Goal: Task Accomplishment & Management: Complete application form

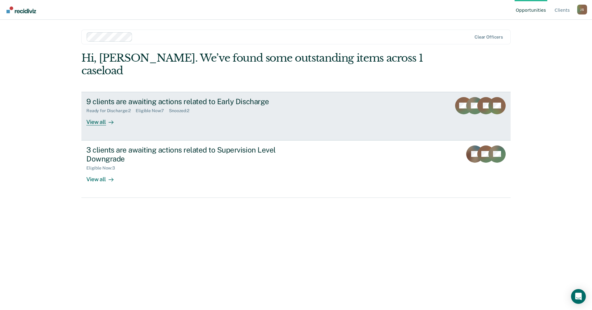
click at [99, 114] on div "View all" at bounding box center [103, 120] width 35 height 12
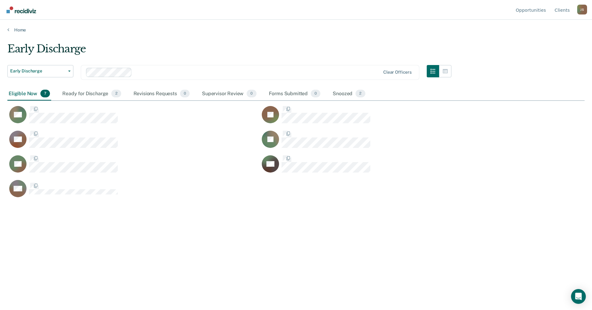
scroll to position [217, 573]
click at [17, 90] on div "Eligible Now 7" at bounding box center [29, 94] width 44 height 14
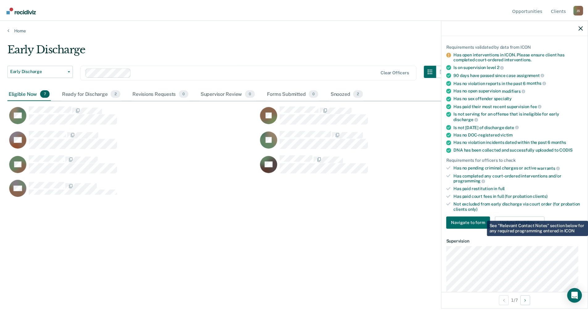
scroll to position [93, 0]
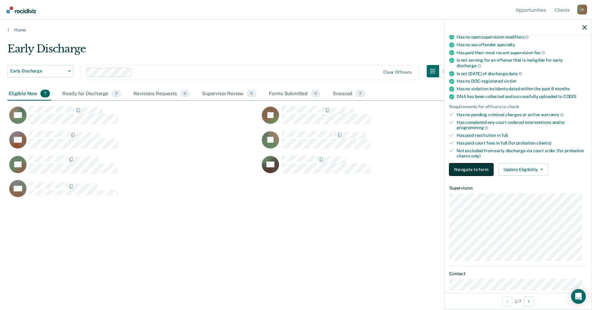
click at [467, 169] on button "Navigate to form" at bounding box center [472, 170] width 44 height 12
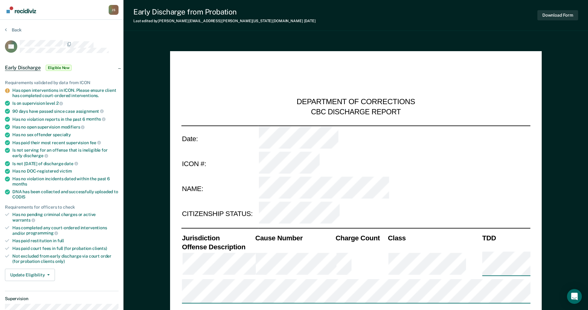
type textarea "x"
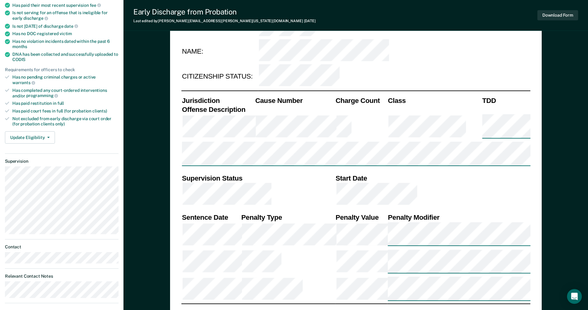
scroll to position [154, 0]
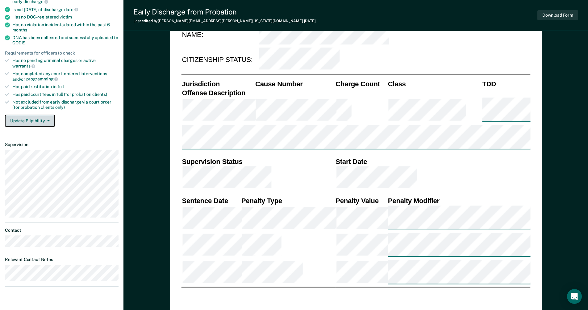
click at [31, 116] on button "Update Eligibility" at bounding box center [30, 121] width 50 height 12
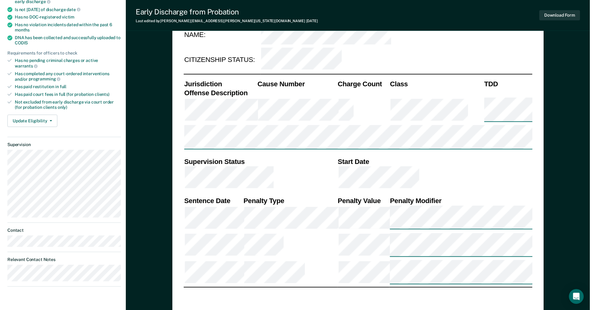
scroll to position [0, 0]
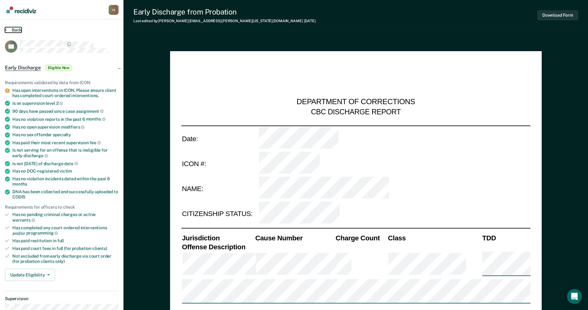
click at [5, 29] on icon at bounding box center [6, 29] width 2 height 5
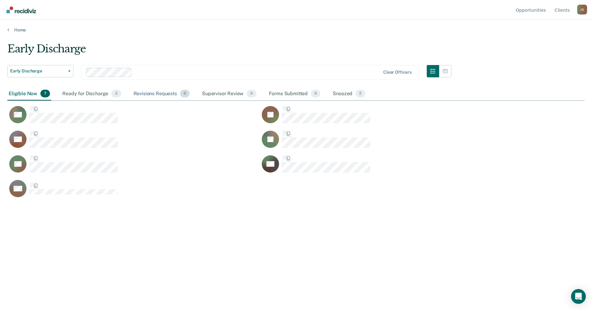
scroll to position [217, 573]
click at [84, 90] on div "Ready for Discharge 2" at bounding box center [91, 94] width 61 height 14
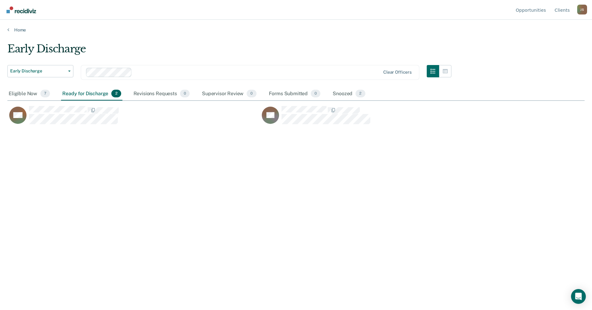
drag, startPoint x: 352, startPoint y: 181, endPoint x: 350, endPoint y: 175, distance: 6.4
click at [351, 177] on div "Early Discharge Early Discharge Early Discharge Supervision Level Downgrade Cle…" at bounding box center [296, 154] width 578 height 222
click at [30, 95] on div "Eligible Now 7" at bounding box center [29, 94] width 44 height 14
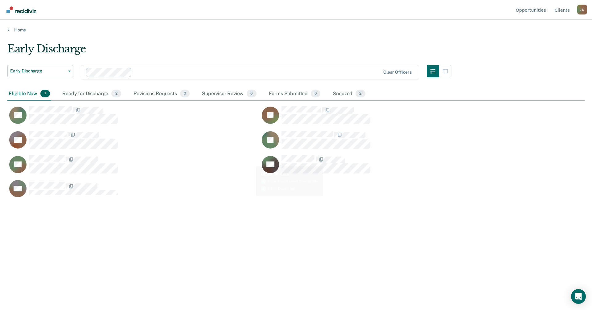
click at [331, 294] on main "Early Discharge Early Discharge Early Discharge Supervision Level Downgrade Cle…" at bounding box center [296, 171] width 592 height 276
click at [179, 223] on div "Early Discharge Early Discharge Early Discharge Supervision Level Downgrade Cle…" at bounding box center [296, 154] width 578 height 222
click at [297, 212] on div "Early Discharge Early Discharge Early Discharge Supervision Level Downgrade Cle…" at bounding box center [296, 154] width 578 height 222
drag, startPoint x: 302, startPoint y: 214, endPoint x: 174, endPoint y: 150, distance: 143.5
click at [301, 214] on div "Early Discharge Early Discharge Early Discharge Supervision Level Downgrade Cle…" at bounding box center [296, 154] width 578 height 222
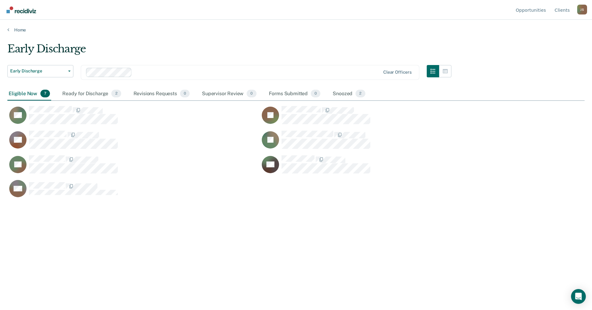
click at [140, 214] on div "Early Discharge Early Discharge Early Discharge Supervision Level Downgrade Cle…" at bounding box center [296, 154] width 578 height 222
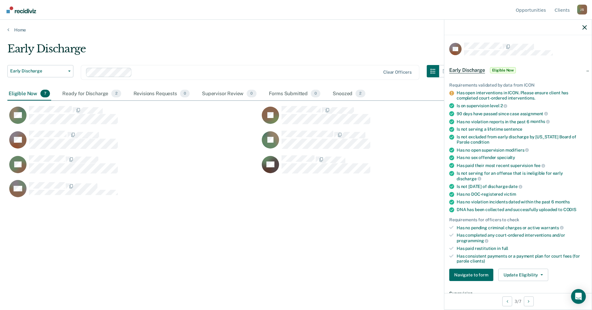
click at [38, 96] on div "Eligible Now 7" at bounding box center [29, 94] width 44 height 14
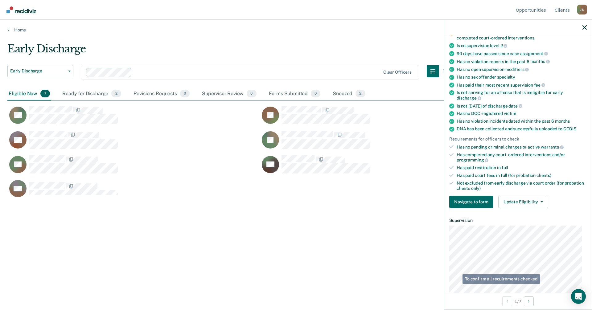
scroll to position [141, 0]
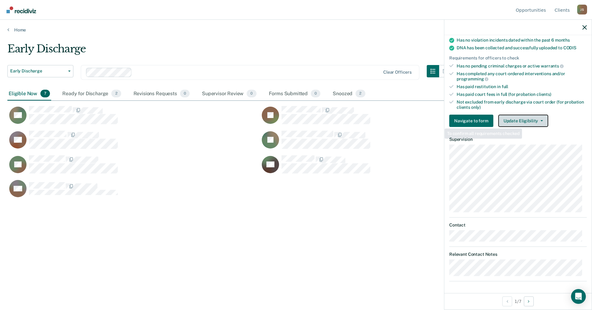
click at [524, 120] on button "Update Eligibility" at bounding box center [524, 121] width 50 height 12
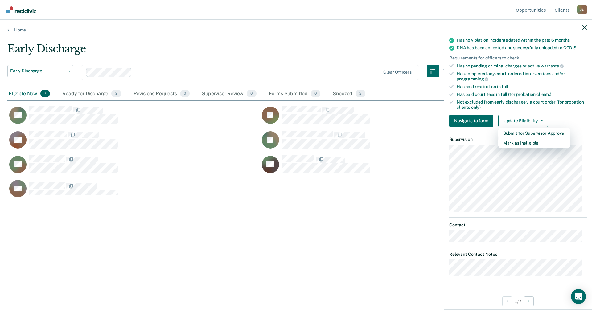
click at [381, 278] on div "Early Discharge Early Discharge Early Discharge Supervision Level Downgrade Cle…" at bounding box center [296, 163] width 578 height 241
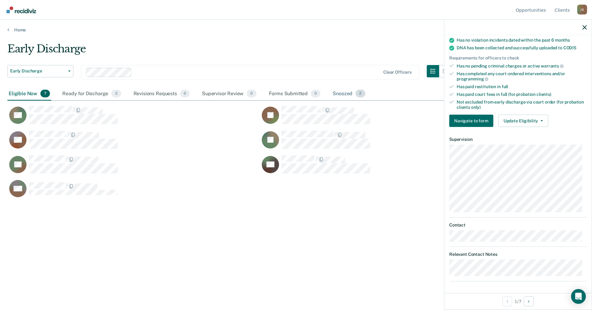
click at [342, 94] on div "Snoozed 2" at bounding box center [349, 94] width 35 height 14
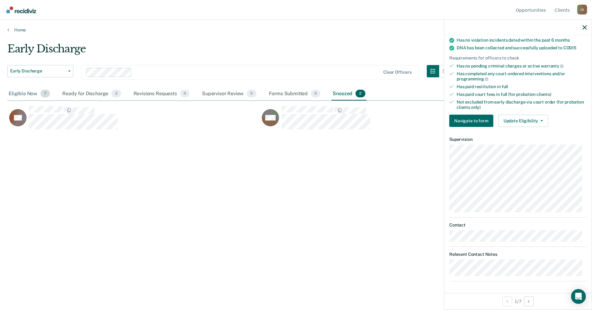
click at [25, 94] on div "Eligible Now 7" at bounding box center [29, 94] width 44 height 14
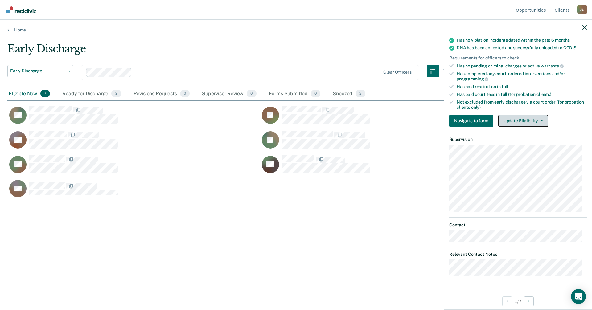
click at [536, 119] on button "Update Eligibility" at bounding box center [524, 121] width 50 height 12
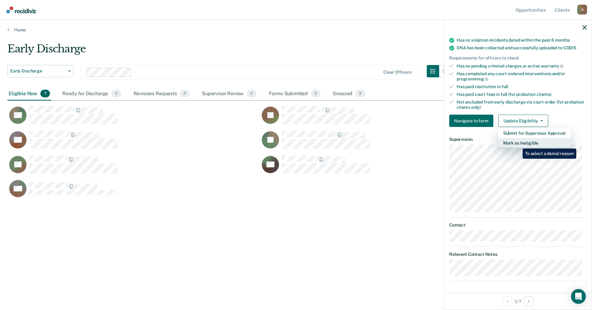
click at [518, 144] on button "Mark as Ineligible" at bounding box center [535, 143] width 72 height 10
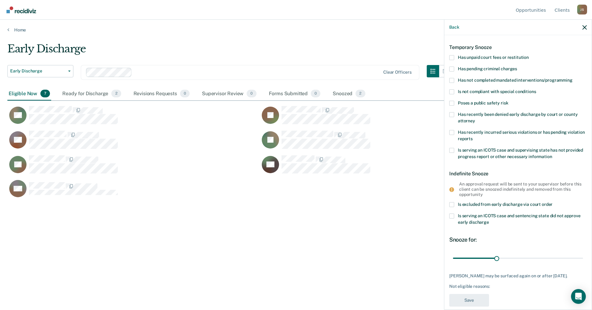
scroll to position [0, 0]
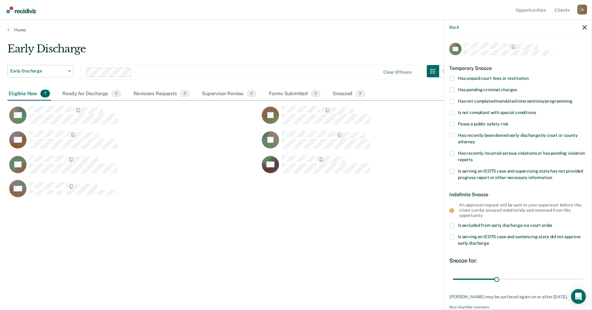
click at [452, 78] on span at bounding box center [452, 78] width 5 height 5
click at [529, 76] on input "Has unpaid court fees or restitution" at bounding box center [529, 76] width 0 height 0
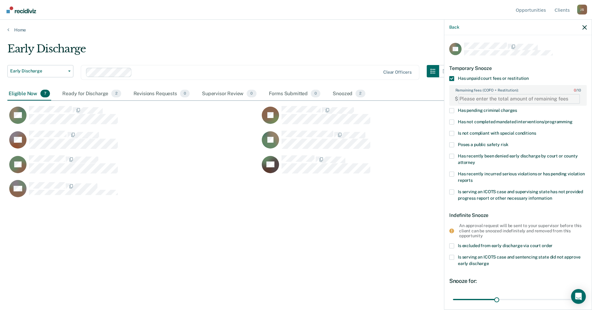
click at [492, 97] on FEESReasonInput "Remaining fees (COFO + Restitution): 0 / 10" at bounding box center [519, 99] width 122 height 10
click at [510, 101] on FEESReasonInput "Remaining fees (COFO + Restitution): 0 / 10" at bounding box center [519, 99] width 122 height 10
type FEESReasonInput "2650.00"
click at [566, 67] on div "Temporary Snooze" at bounding box center [519, 68] width 138 height 16
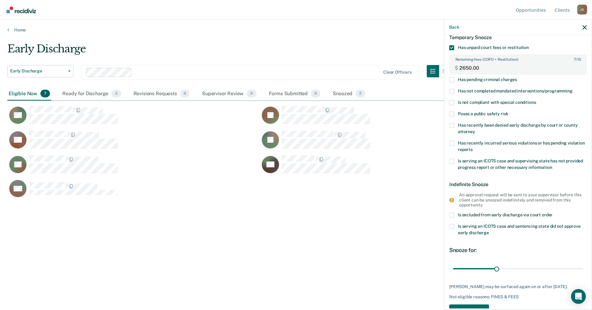
scroll to position [55, 0]
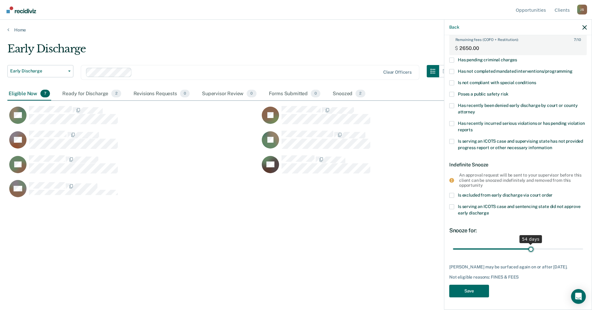
drag, startPoint x: 498, startPoint y: 245, endPoint x: 529, endPoint y: 249, distance: 31.4
type input "54"
click at [529, 249] on input "range" at bounding box center [518, 249] width 130 height 11
click at [472, 292] on button "Save" at bounding box center [470, 291] width 40 height 13
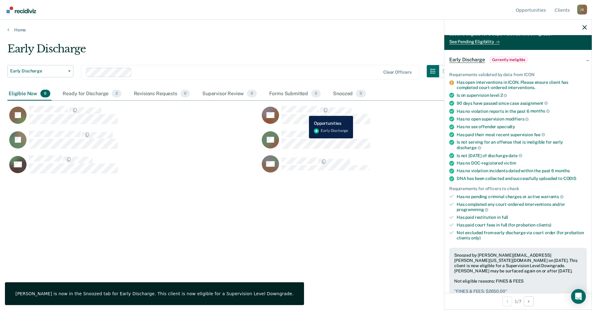
scroll to position [10, 0]
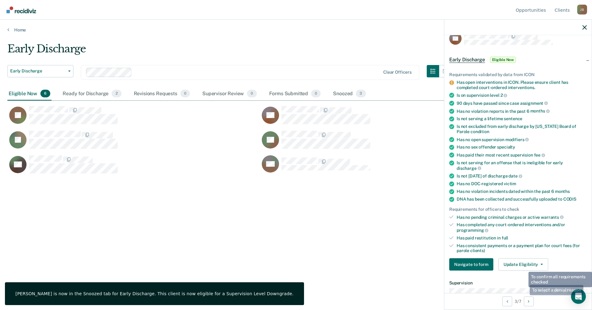
click at [524, 257] on div "Requirements validated by data from ICON Has open interventions in ICON. Please…" at bounding box center [518, 169] width 147 height 214
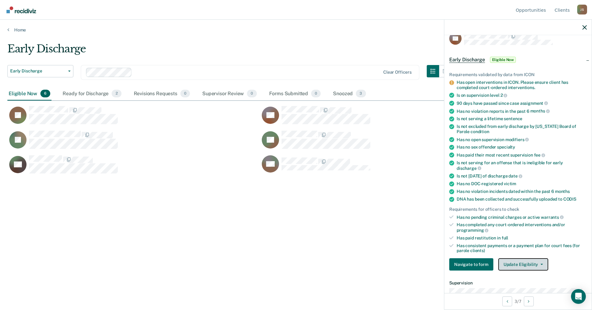
click at [524, 261] on button "Update Eligibility" at bounding box center [524, 265] width 50 height 12
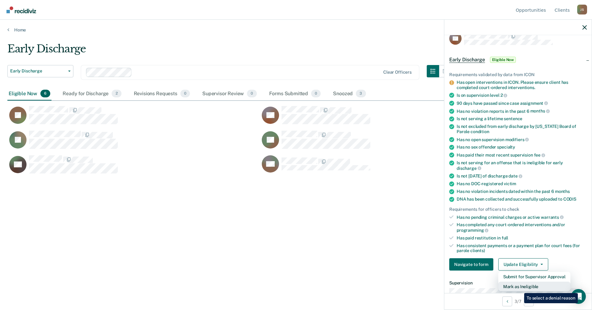
click at [520, 289] on button "Mark as Ineligible" at bounding box center [535, 287] width 72 height 10
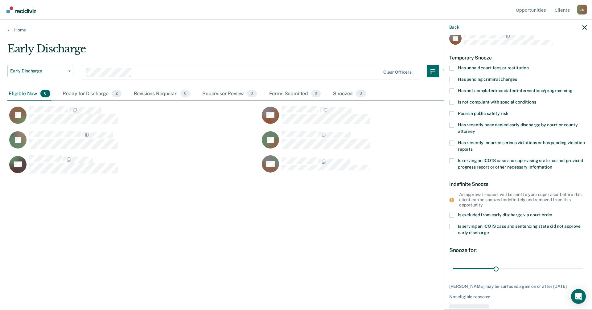
click at [452, 68] on span at bounding box center [452, 68] width 5 height 5
click at [529, 66] on input "Has unpaid court fees or restitution" at bounding box center [529, 66] width 0 height 0
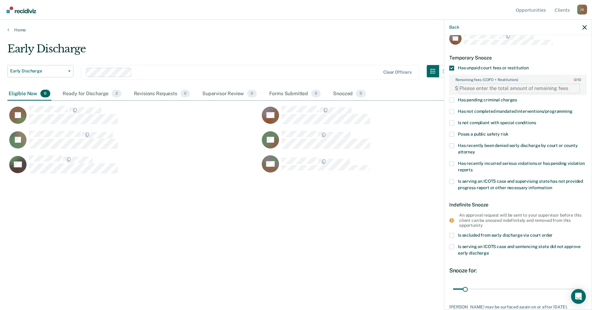
click at [513, 90] on FEESReasonInput "Remaining fees (COFO + Restitution): 0 / 10" at bounding box center [519, 89] width 122 height 10
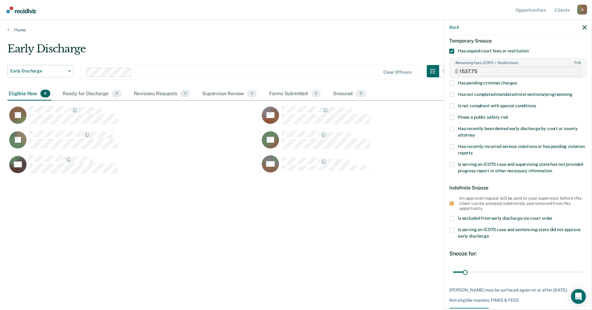
scroll to position [55, 0]
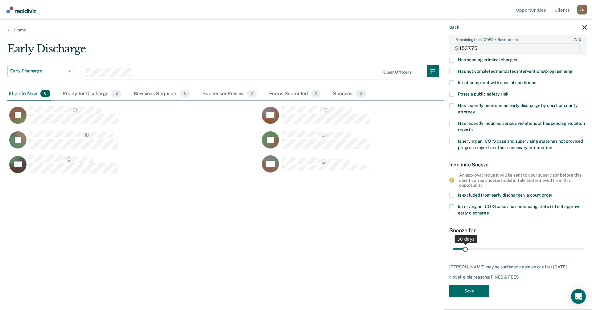
type FEESReasonInput "1537.75"
drag, startPoint x: 464, startPoint y: 244, endPoint x: 482, endPoint y: 244, distance: 17.3
type input "79"
click at [482, 244] on input "range" at bounding box center [518, 249] width 130 height 11
click at [472, 295] on button "Save" at bounding box center [470, 291] width 40 height 13
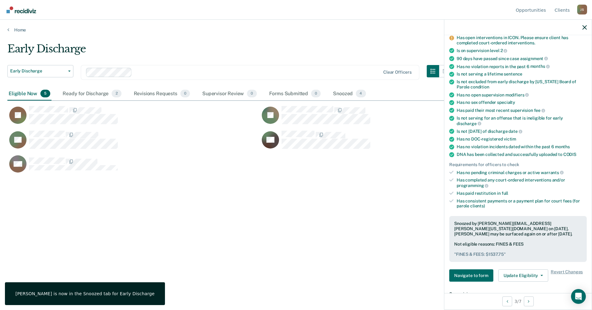
click at [224, 222] on div "Early Discharge Early Discharge Early Discharge Supervision Level Downgrade Cle…" at bounding box center [296, 154] width 578 height 222
click at [250, 228] on div "Early Discharge Early Discharge Early Discharge Supervision Level Downgrade Cle…" at bounding box center [296, 154] width 578 height 222
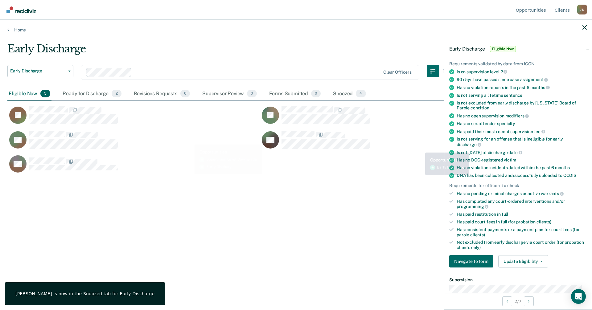
scroll to position [0, 0]
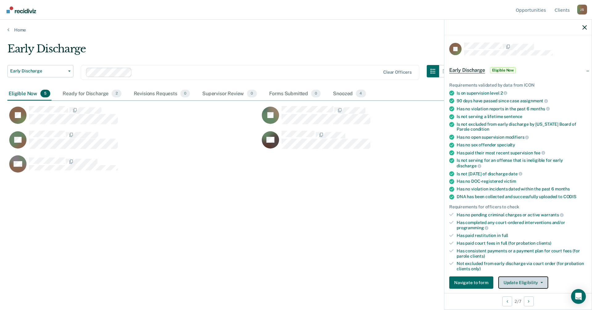
click at [533, 283] on button "Update Eligibility" at bounding box center [524, 283] width 50 height 12
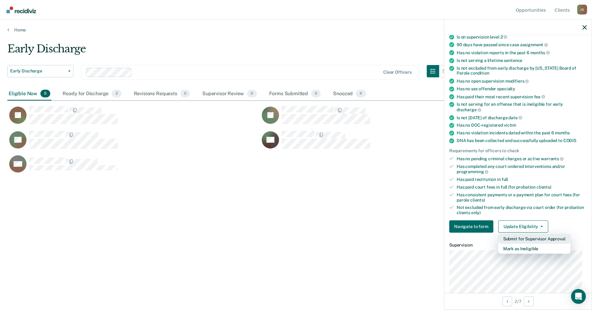
scroll to position [150, 0]
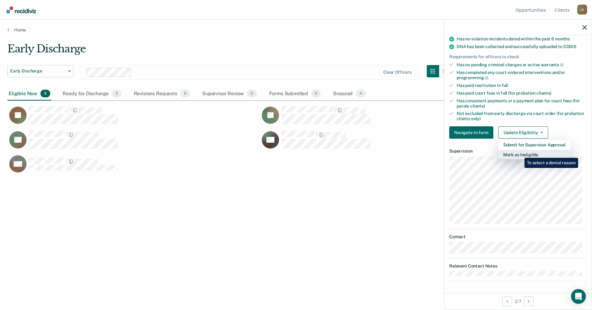
click at [520, 153] on button "Mark as Ineligible" at bounding box center [535, 155] width 72 height 10
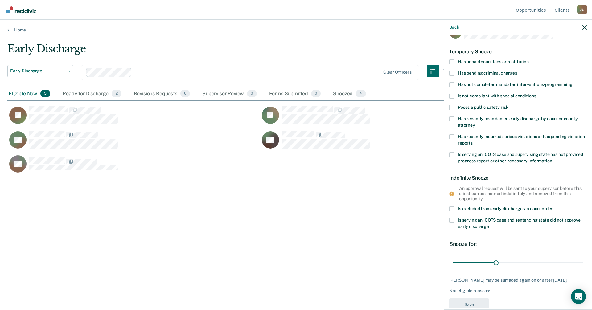
scroll to position [0, 0]
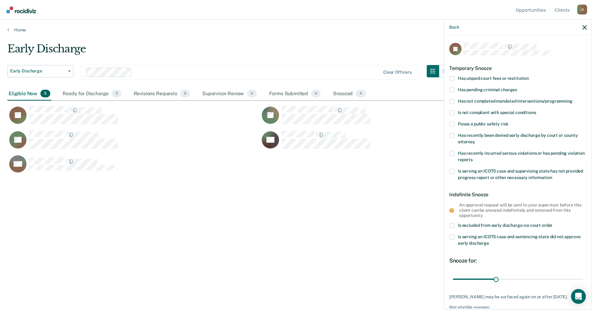
click at [447, 77] on div "JS Temporary Snooze Has unpaid court fees or restitution Has pending criminal c…" at bounding box center [518, 172] width 147 height 274
click at [451, 77] on span at bounding box center [452, 78] width 5 height 5
click at [529, 76] on input "Has unpaid court fees or restitution" at bounding box center [529, 76] width 0 height 0
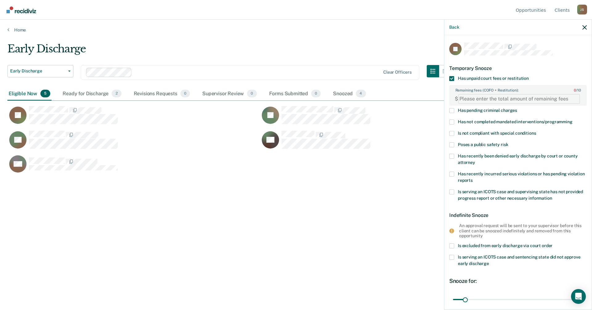
click at [486, 95] on FEESReasonInput "Remaining fees (COFO + Restitution): 0 / 10" at bounding box center [519, 99] width 122 height 10
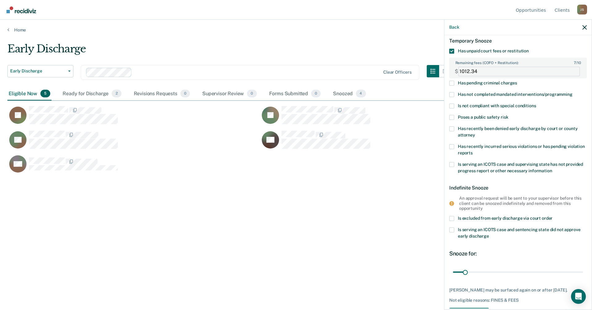
scroll to position [55, 0]
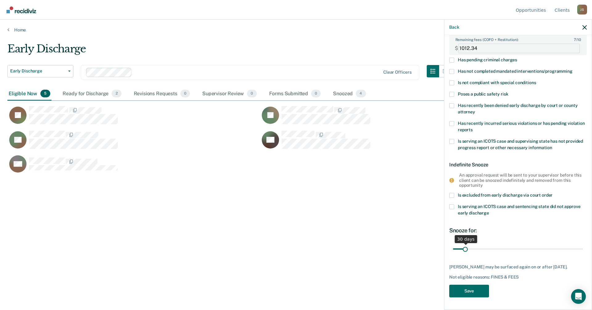
type FEESReasonInput "1012.34"
drag, startPoint x: 464, startPoint y: 244, endPoint x: 480, endPoint y: 245, distance: 16.1
type input "75"
click at [480, 245] on input "range" at bounding box center [518, 249] width 130 height 11
click at [475, 290] on button "Save" at bounding box center [470, 291] width 40 height 13
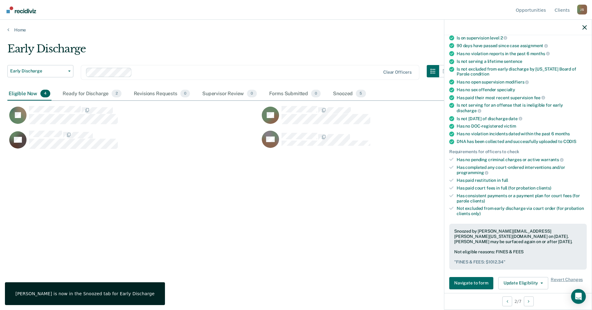
click at [225, 219] on div "Early Discharge Early Discharge Early Discharge Supervision Level Downgrade Cle…" at bounding box center [296, 154] width 578 height 222
click at [200, 203] on div "Early Discharge Early Discharge Early Discharge Supervision Level Downgrade Cle…" at bounding box center [296, 154] width 578 height 222
click at [230, 216] on div "Early Discharge Early Discharge Early Discharge Supervision Level Downgrade Cle…" at bounding box center [296, 154] width 578 height 222
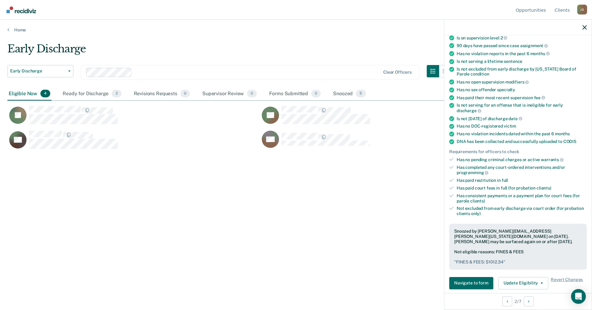
click at [160, 187] on div "Early Discharge Early Discharge Early Discharge Supervision Level Downgrade Cle…" at bounding box center [296, 154] width 578 height 222
click at [42, 69] on span "Early Discharge" at bounding box center [38, 70] width 56 height 5
click at [305, 224] on div "Early Discharge Early Discharge Early Discharge Supervision Level Downgrade Cle…" at bounding box center [296, 154] width 578 height 222
drag, startPoint x: 39, startPoint y: 69, endPoint x: 42, endPoint y: 70, distance: 3.1
click at [41, 69] on span "Early Discharge" at bounding box center [38, 70] width 56 height 5
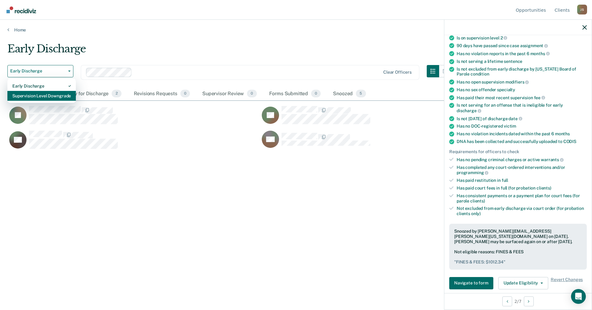
click at [32, 96] on div "Supervision Level Downgrade" at bounding box center [41, 96] width 59 height 10
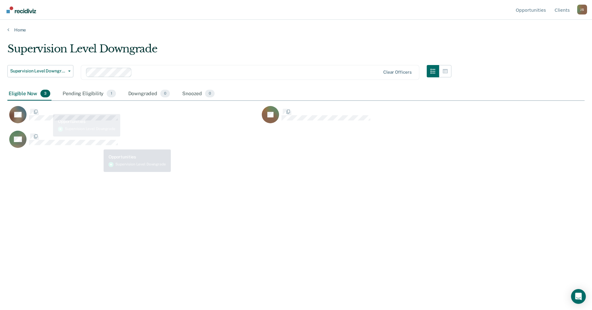
click at [196, 222] on div "Supervision Level Downgrade Supervision Level Downgrade Early Discharge Supervi…" at bounding box center [296, 154] width 578 height 222
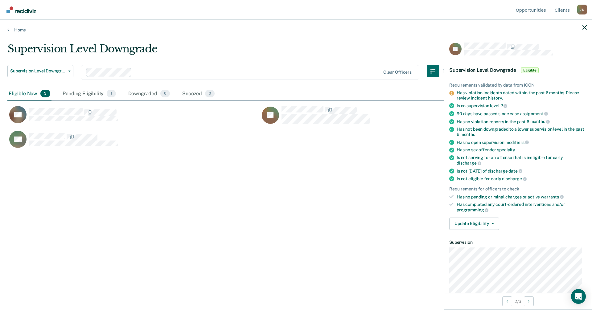
click at [497, 68] on span "Supervision Level Downgrade" at bounding box center [483, 70] width 67 height 6
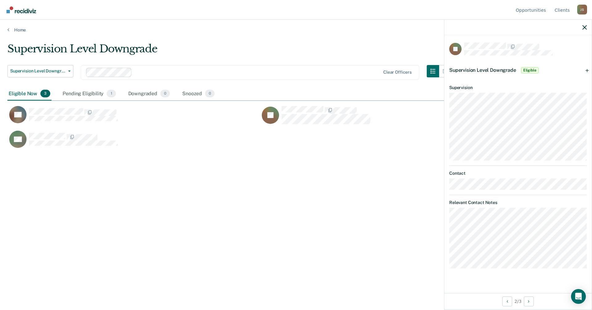
click at [474, 70] on span "Supervision Level Downgrade" at bounding box center [483, 70] width 67 height 6
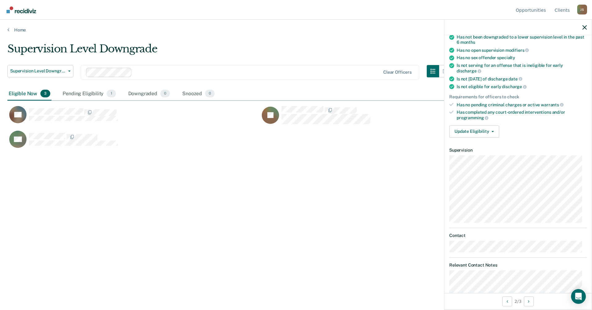
scroll to position [147, 0]
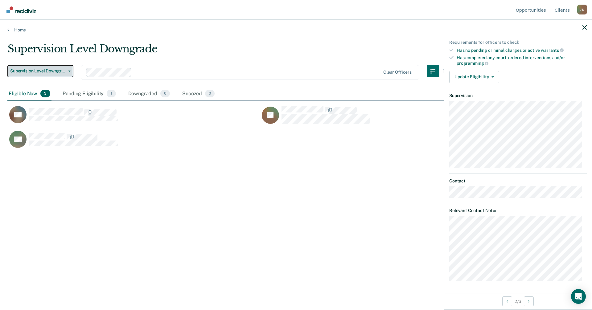
click at [33, 77] on button "Supervision Level Downgrade" at bounding box center [40, 71] width 66 height 12
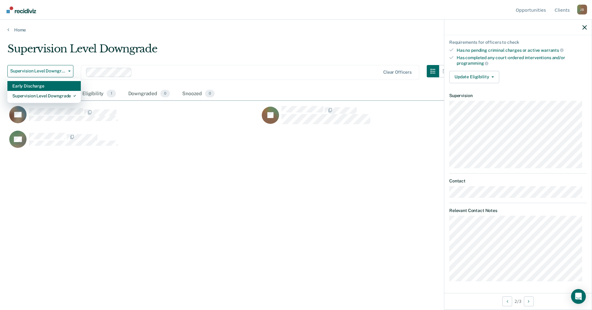
click at [35, 87] on div "Early Discharge" at bounding box center [44, 86] width 64 height 10
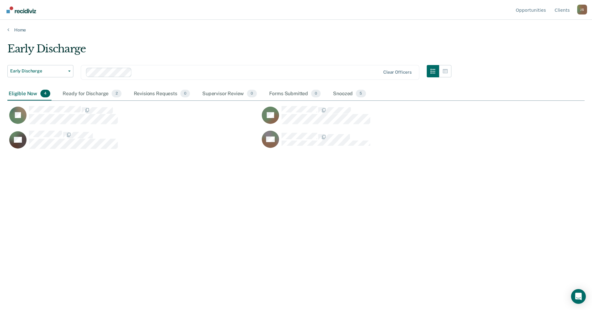
click at [165, 237] on div "Early Discharge Early Discharge Early Discharge Supervision Level Downgrade Cle…" at bounding box center [296, 154] width 578 height 222
